Goal: Download file/media

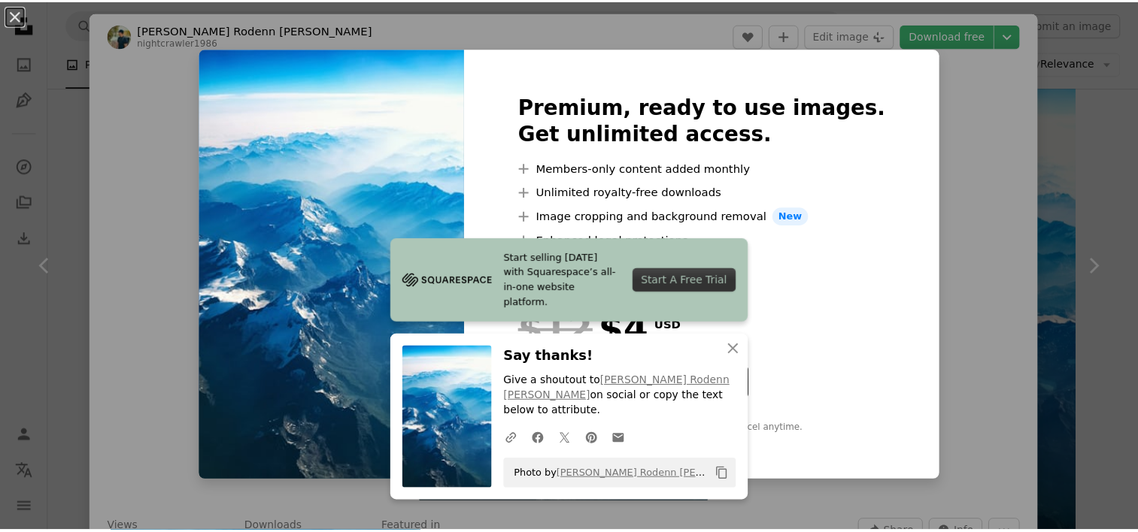
scroll to position [1279, 0]
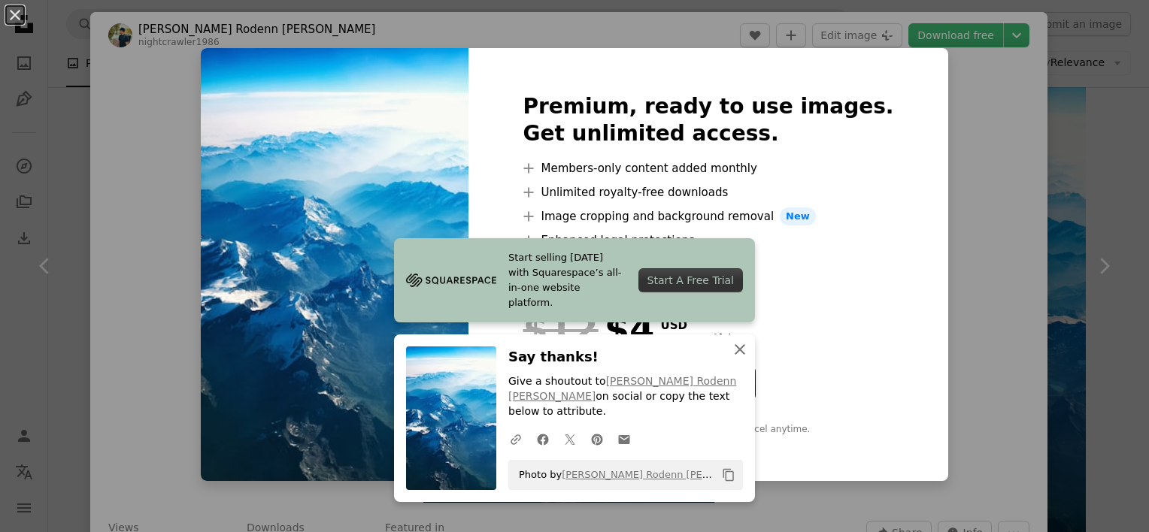
click at [734, 359] on icon "An X shape" at bounding box center [740, 350] width 18 height 18
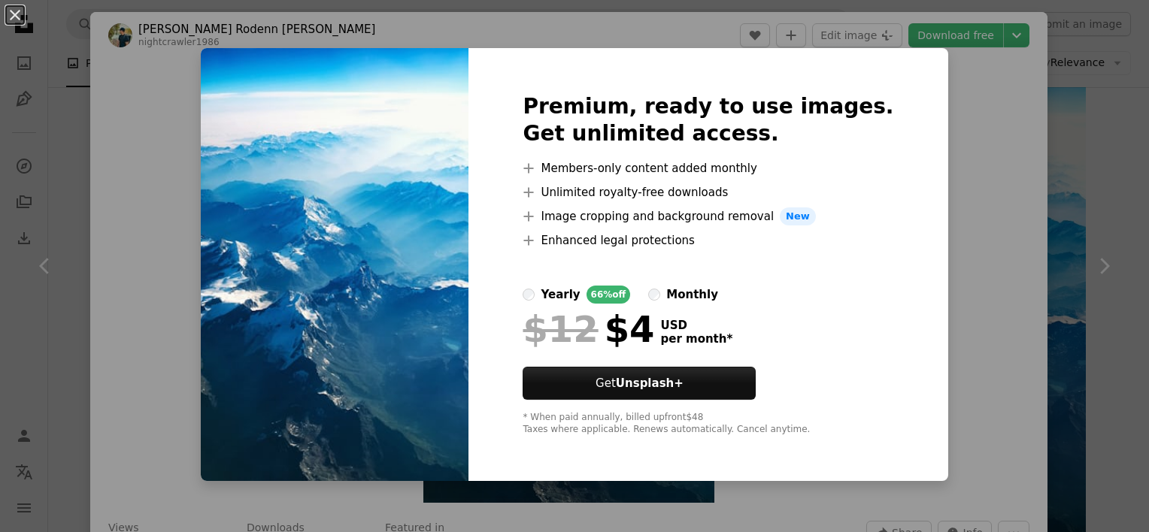
click at [960, 102] on div "An X shape Premium, ready to use images. Get unlimited access. A plus sign Memb…" at bounding box center [574, 266] width 1149 height 532
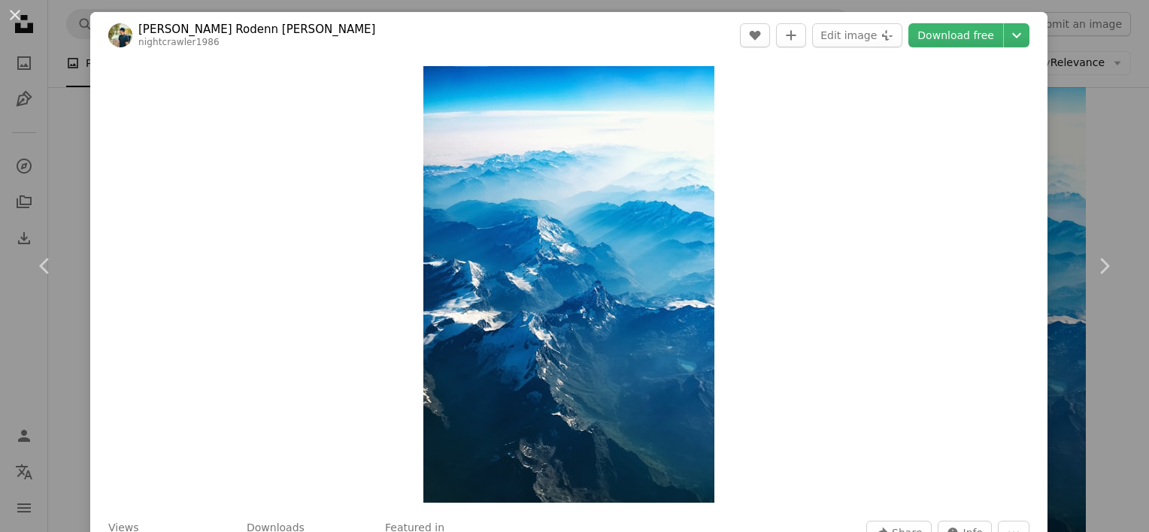
click at [1113, 152] on div "An X shape Chevron left Chevron right [PERSON_NAME] [PERSON_NAME] nightcrawler1…" at bounding box center [574, 266] width 1149 height 532
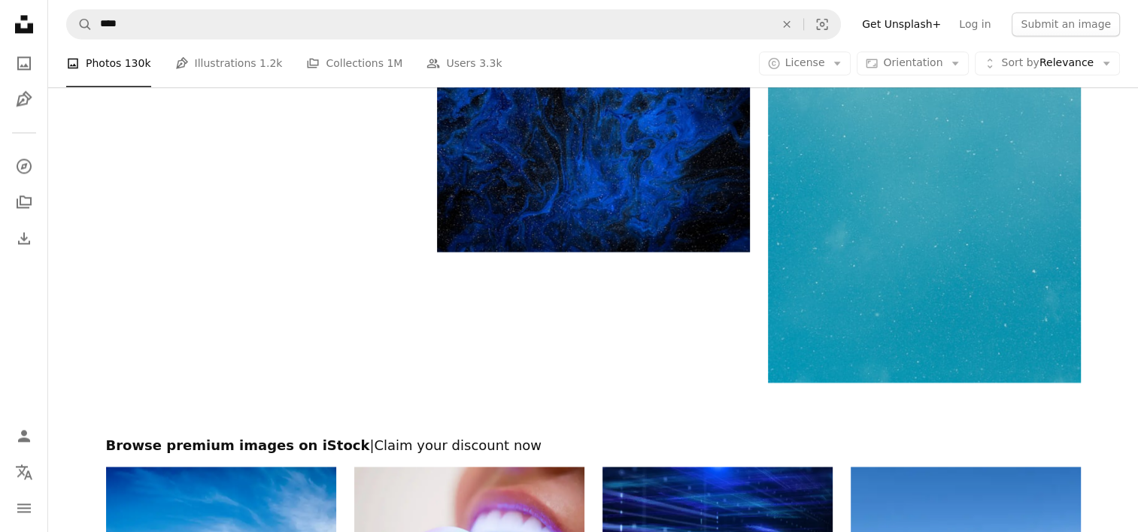
scroll to position [2256, 0]
